Goal: Information Seeking & Learning: Learn about a topic

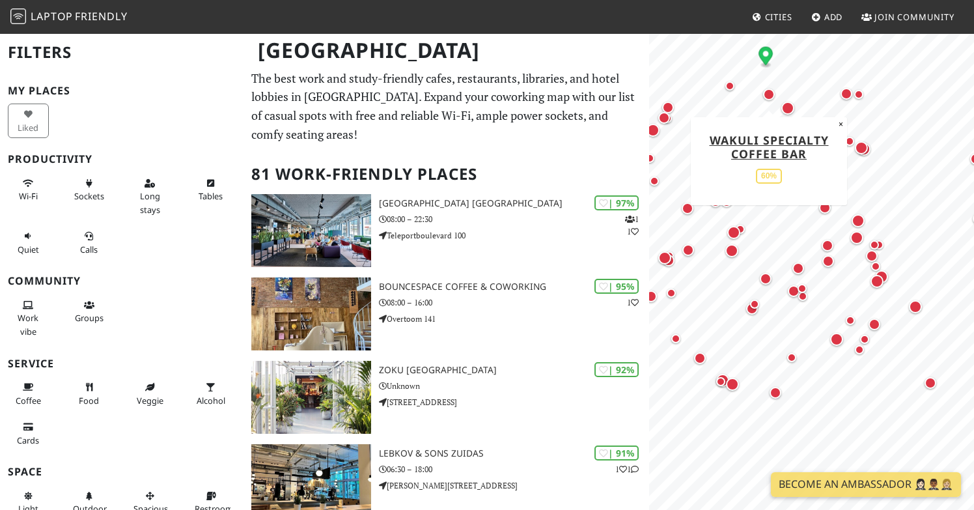
click at [767, 94] on div "Map marker" at bounding box center [769, 95] width 12 height 12
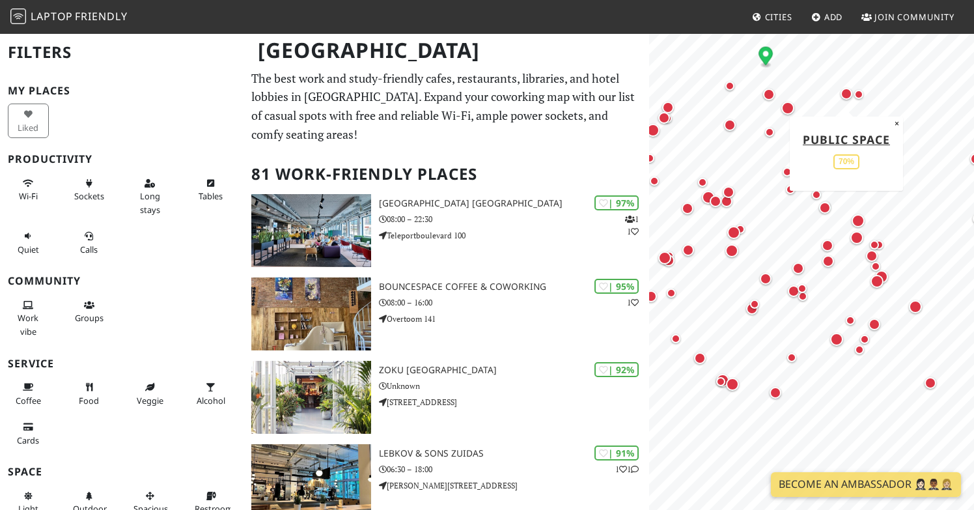
click at [849, 94] on div "Map marker" at bounding box center [847, 94] width 12 height 12
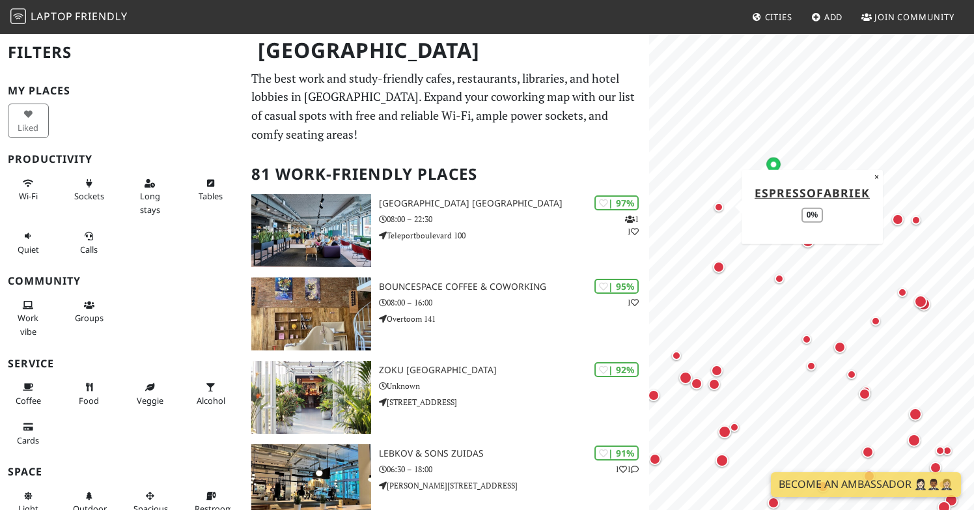
click at [718, 204] on div "Map marker" at bounding box center [719, 207] width 9 height 9
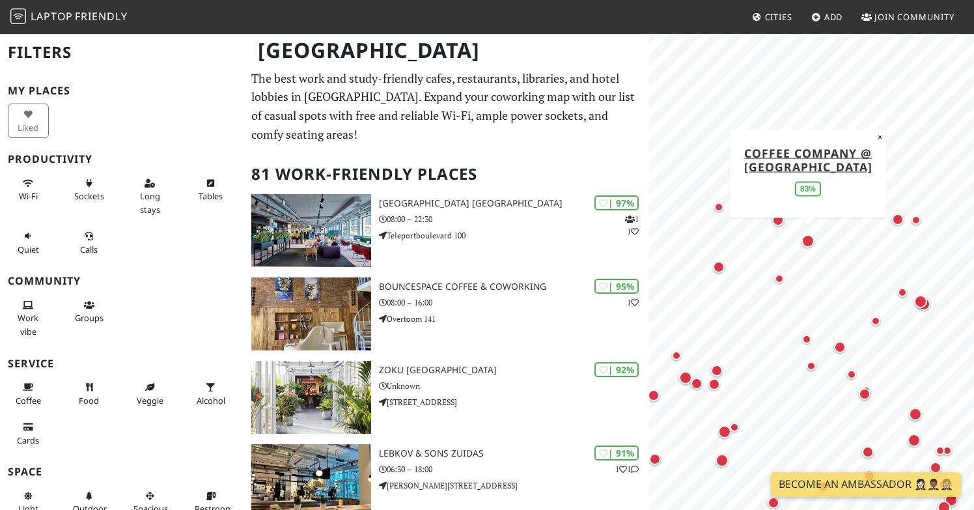
click at [814, 240] on div "Map marker" at bounding box center [808, 240] width 13 height 13
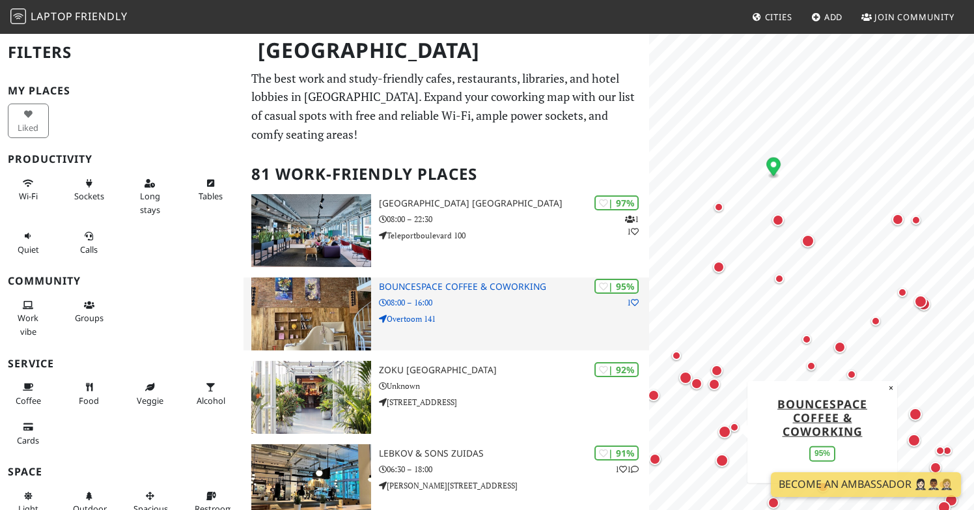
click at [327, 320] on img at bounding box center [311, 313] width 120 height 73
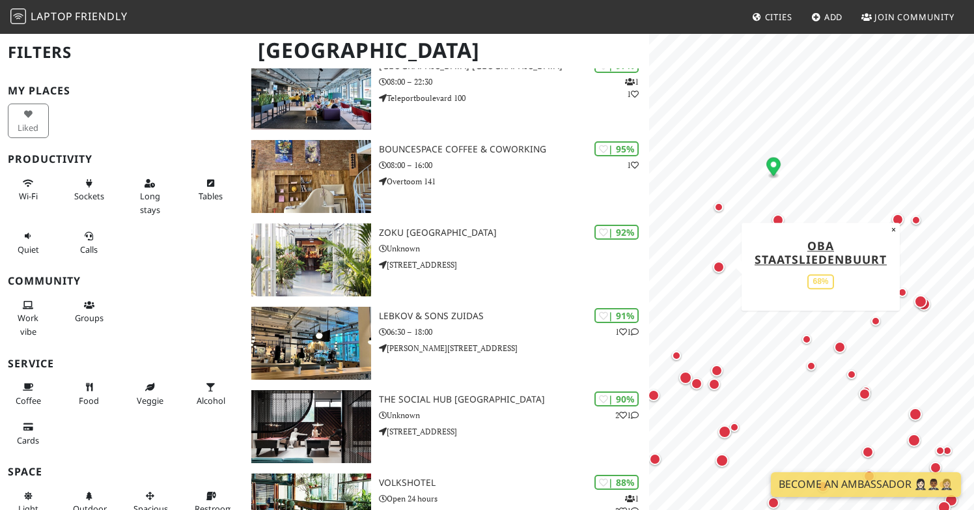
click at [717, 265] on div "Map marker" at bounding box center [719, 267] width 12 height 12
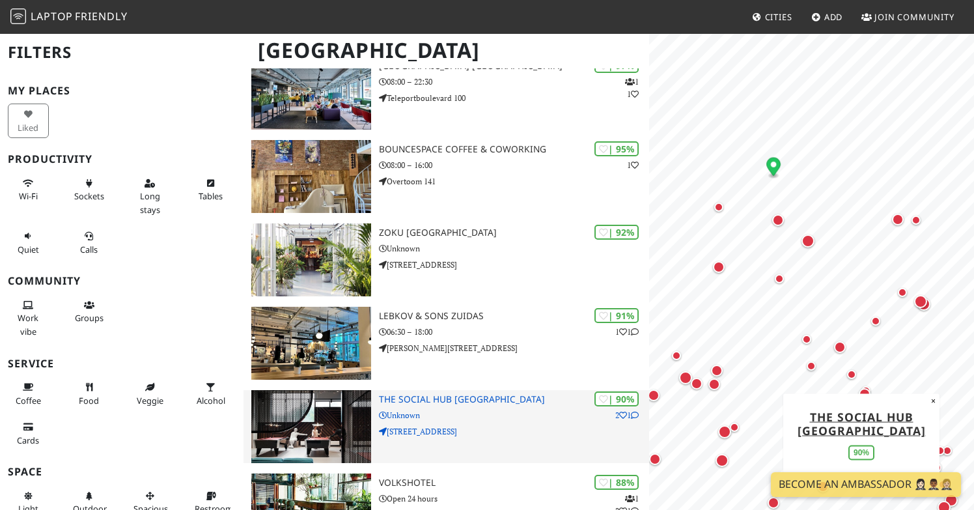
click at [322, 415] on img at bounding box center [311, 426] width 120 height 73
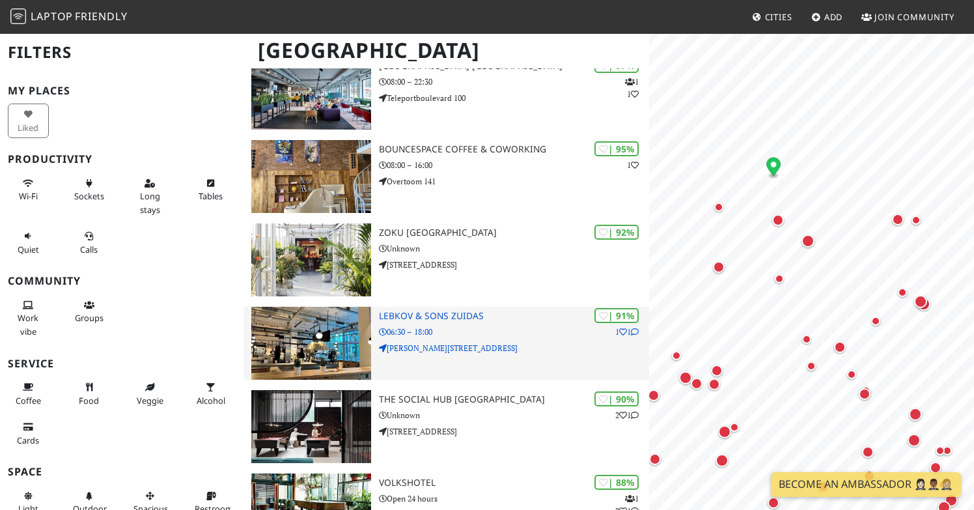
click at [338, 324] on img at bounding box center [311, 343] width 120 height 73
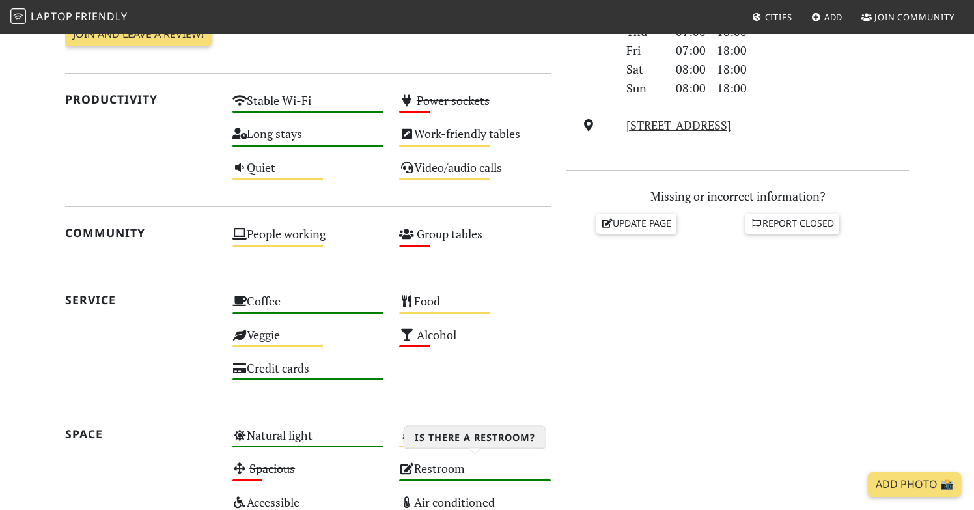
scroll to position [79, 0]
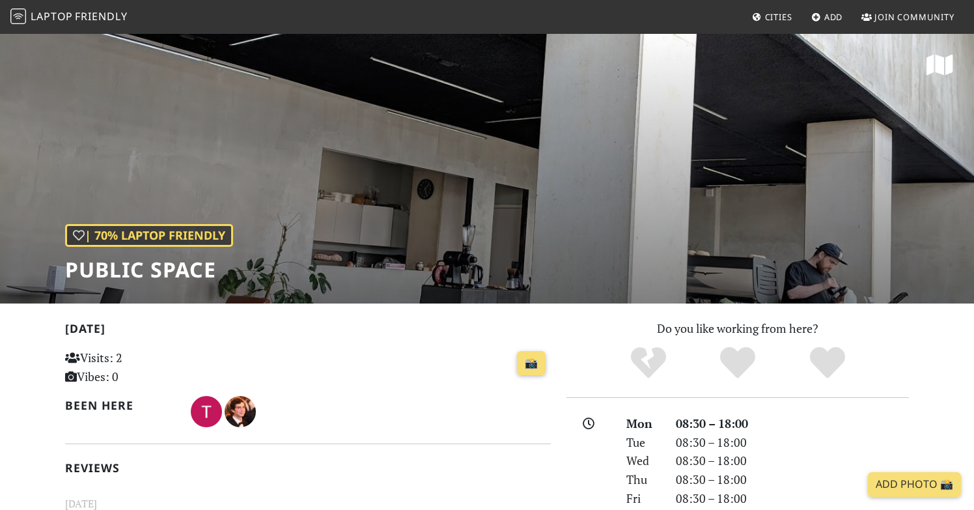
click at [838, 220] on div "| 70% Laptop Friendly Public Space" at bounding box center [487, 168] width 974 height 271
click at [481, 185] on div "| 70% Laptop Friendly Public Space" at bounding box center [487, 168] width 974 height 271
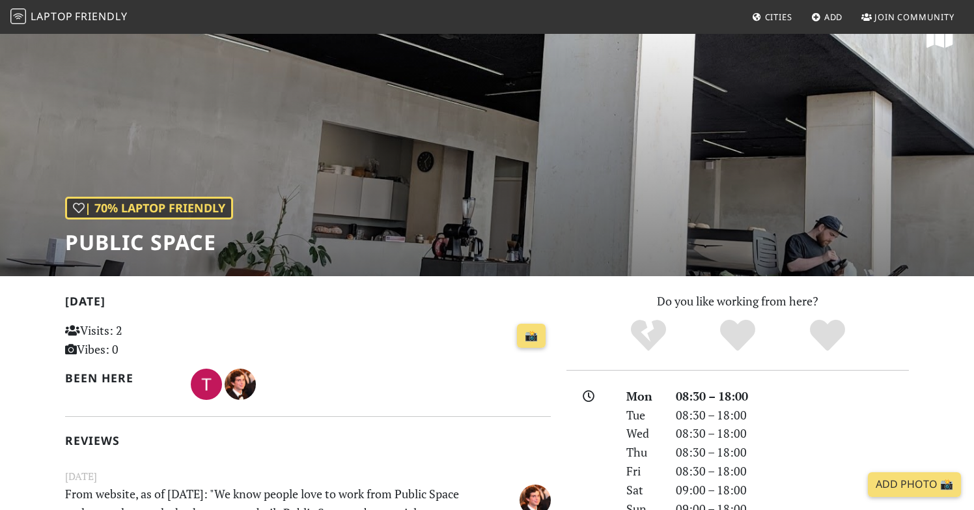
scroll to position [31, 0]
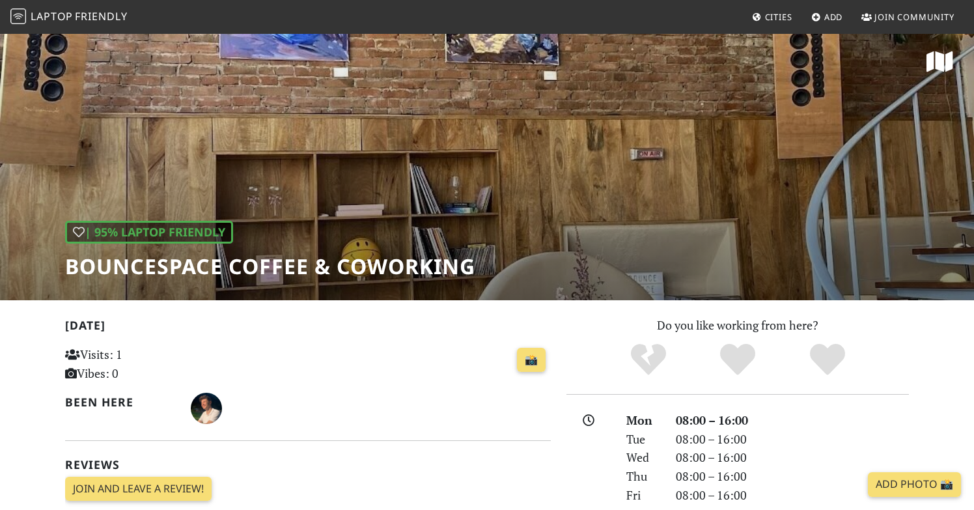
scroll to position [3, 0]
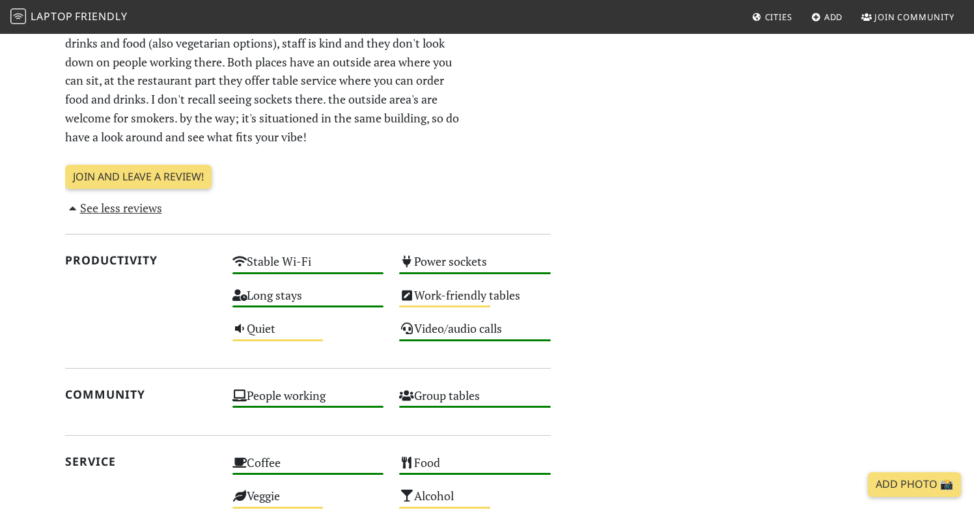
scroll to position [590, 0]
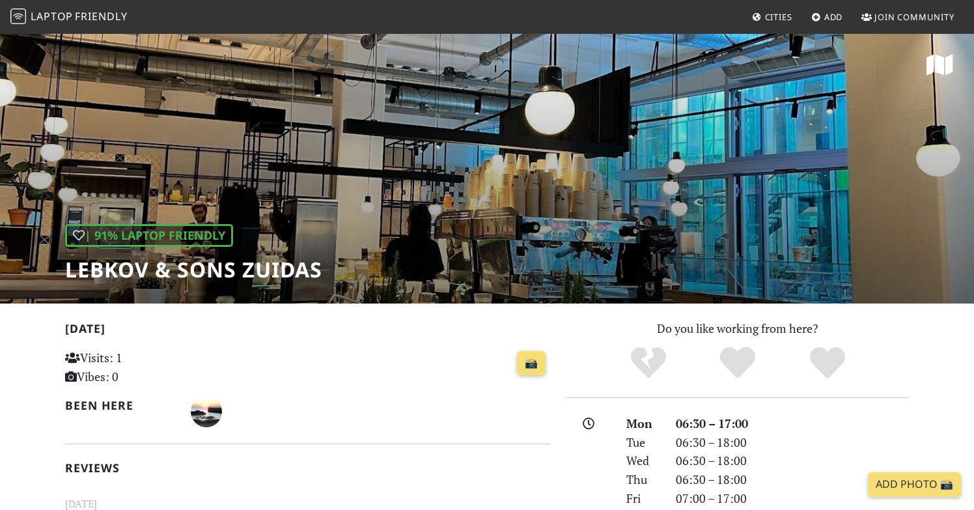
click at [750, 173] on div "| 91% Laptop Friendly Lebkov & Sons Zuidas" at bounding box center [487, 168] width 974 height 271
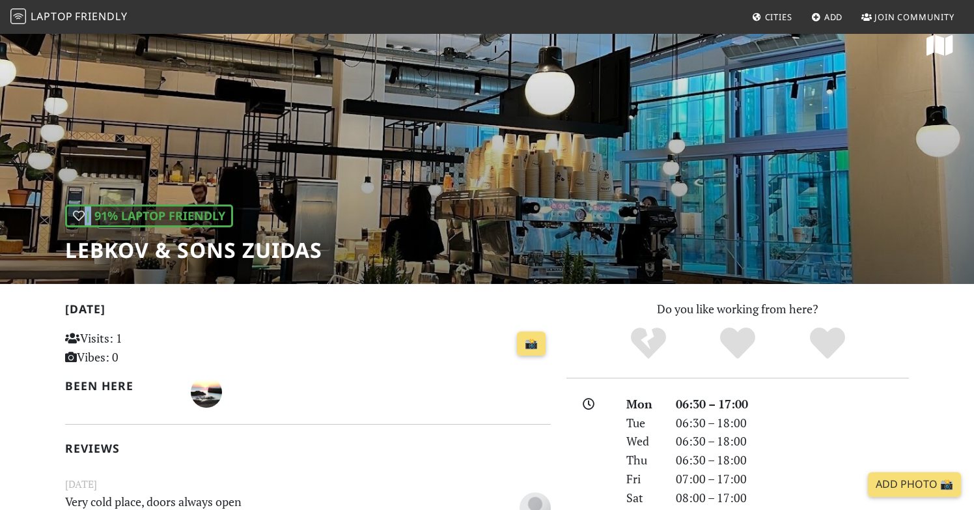
scroll to position [20, 0]
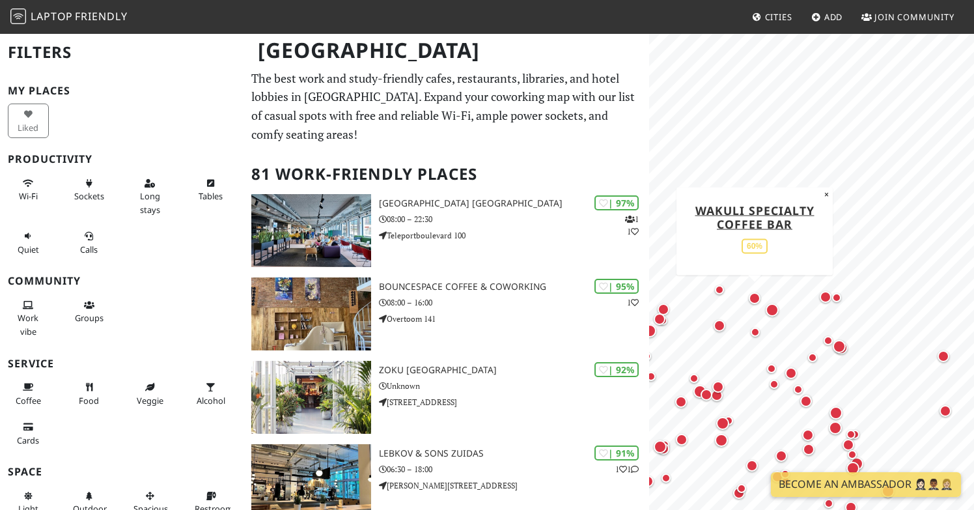
click at [759, 297] on div "Map marker" at bounding box center [755, 298] width 12 height 12
click at [774, 311] on div "Map marker" at bounding box center [772, 310] width 13 height 13
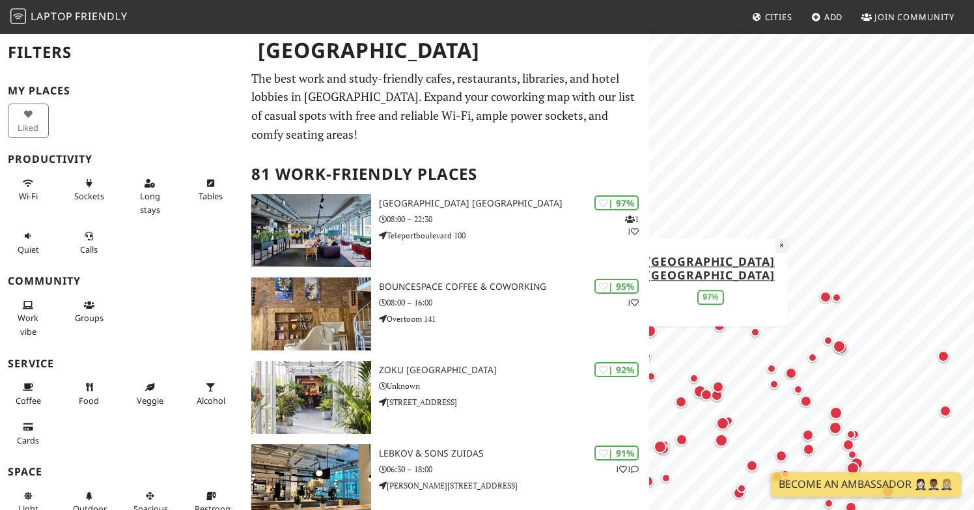
click at [779, 238] on button "×" at bounding box center [782, 245] width 12 height 14
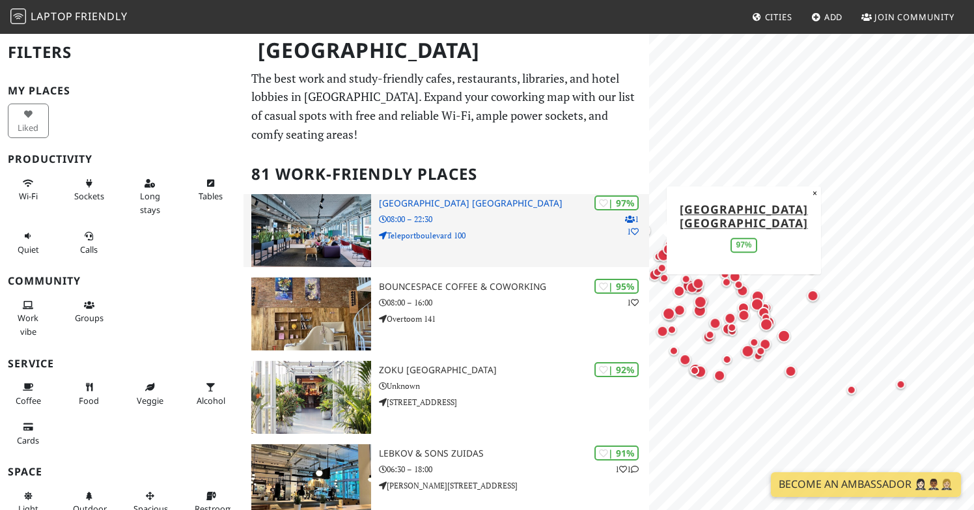
scroll to position [29, 0]
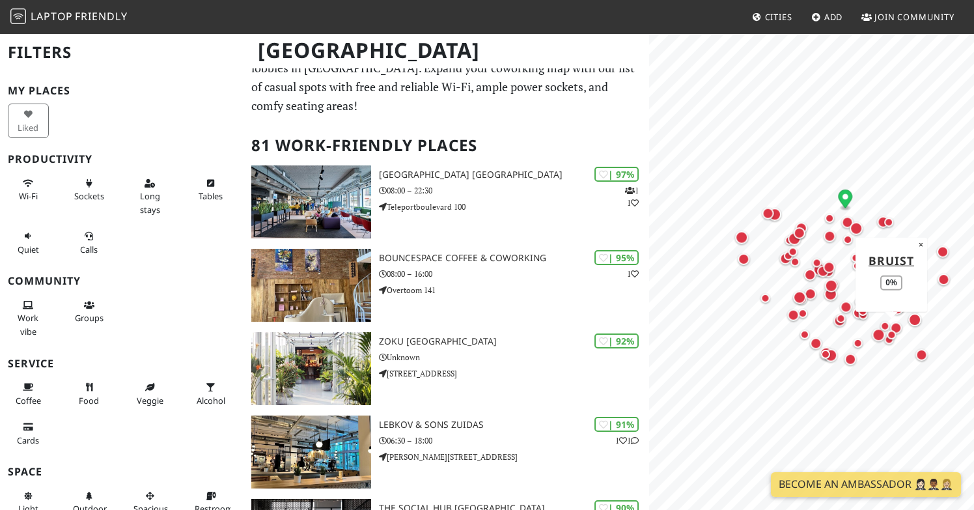
drag, startPoint x: 754, startPoint y: 347, endPoint x: 885, endPoint y: 331, distance: 131.9
click at [885, 331] on div "Map marker" at bounding box center [893, 335] width 16 height 16
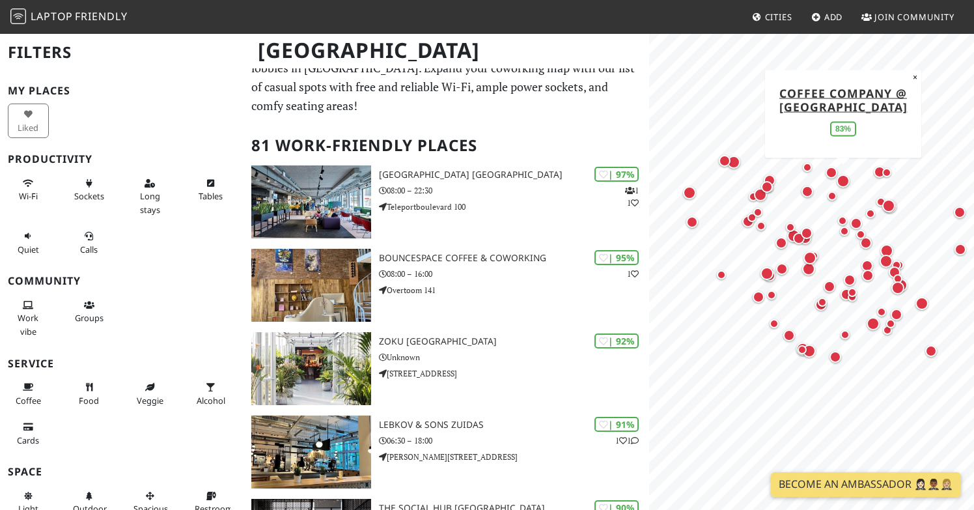
click at [844, 180] on div "Map marker" at bounding box center [843, 181] width 13 height 13
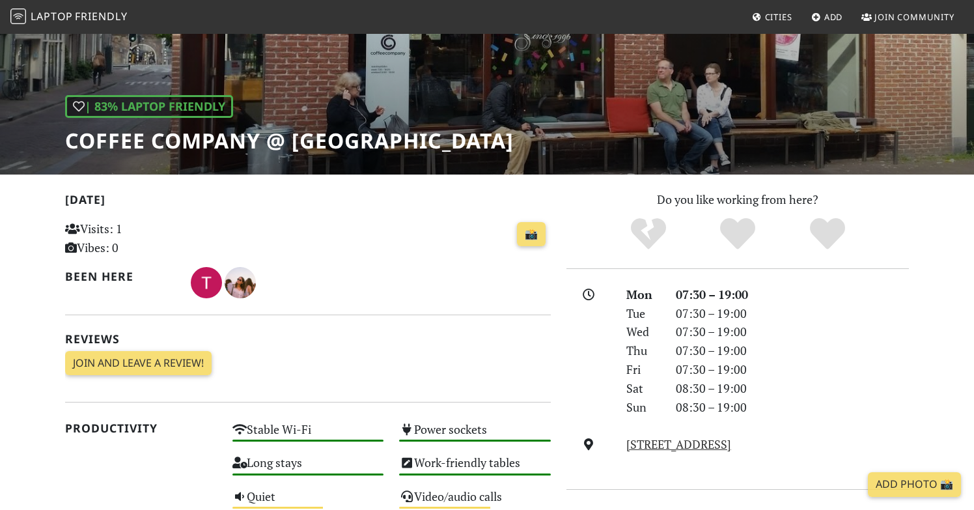
scroll to position [134, 0]
